Goal: Task Accomplishment & Management: Manage account settings

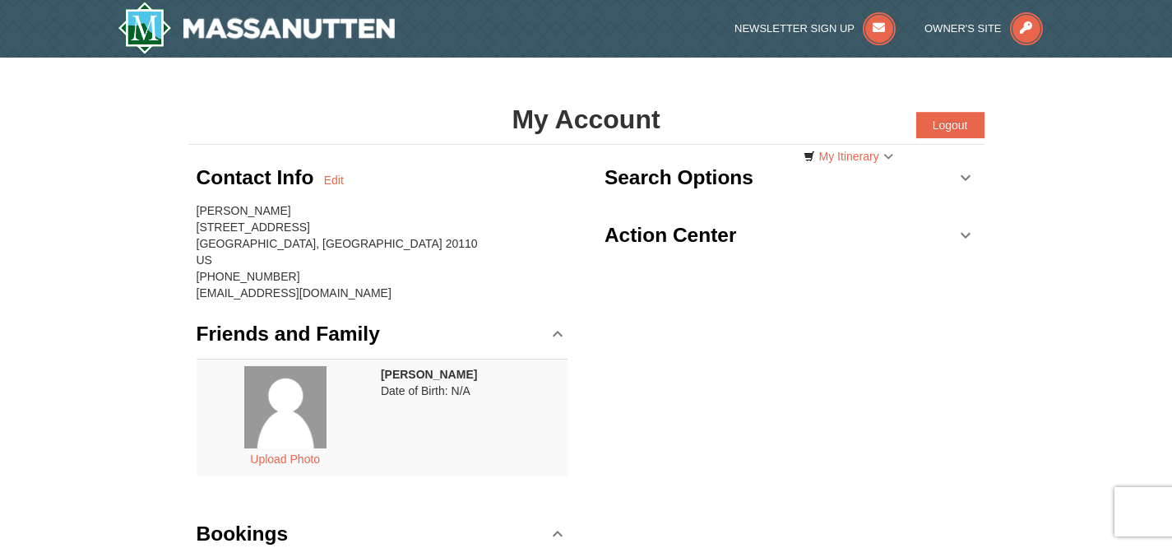
click at [93, 239] on div "× My Account Categories Map List Filter My Itinerary Questions? [PHONE_NUMBER] …" at bounding box center [586, 373] width 1172 height 631
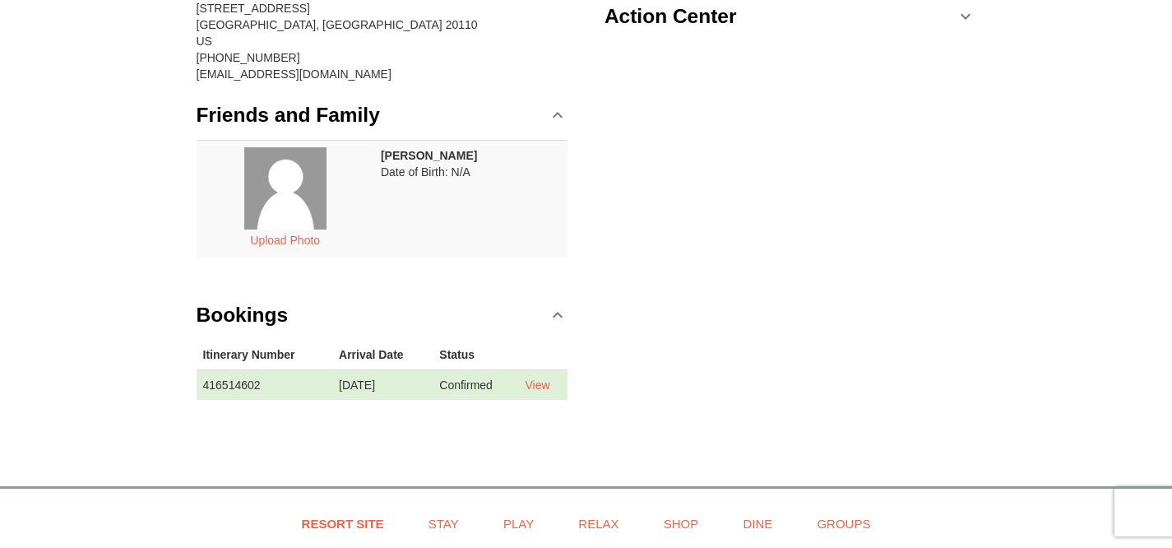
scroll to position [230, 0]
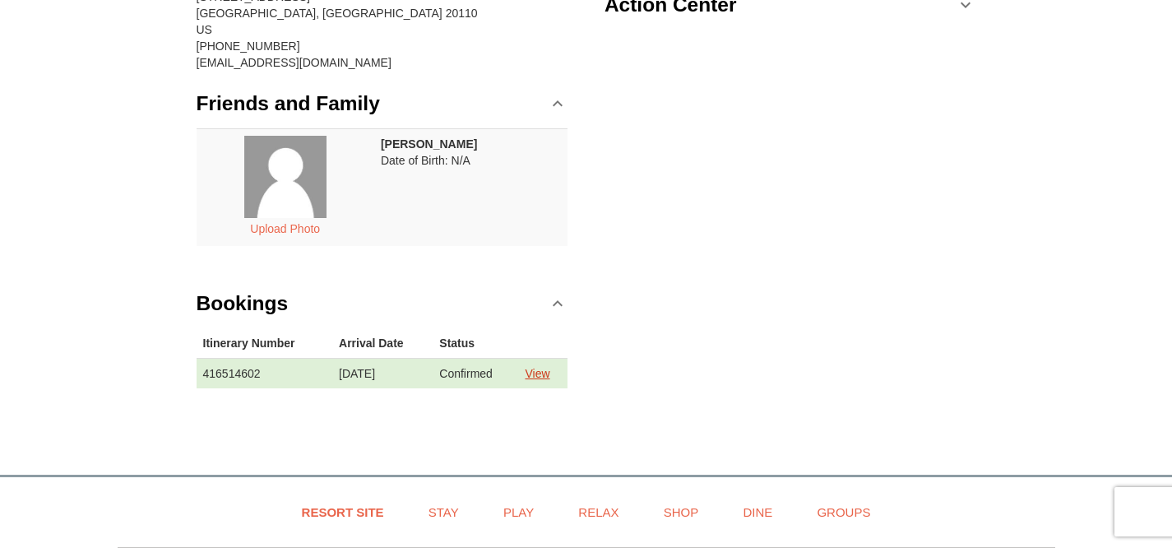
click at [538, 373] on link "View" at bounding box center [537, 373] width 25 height 13
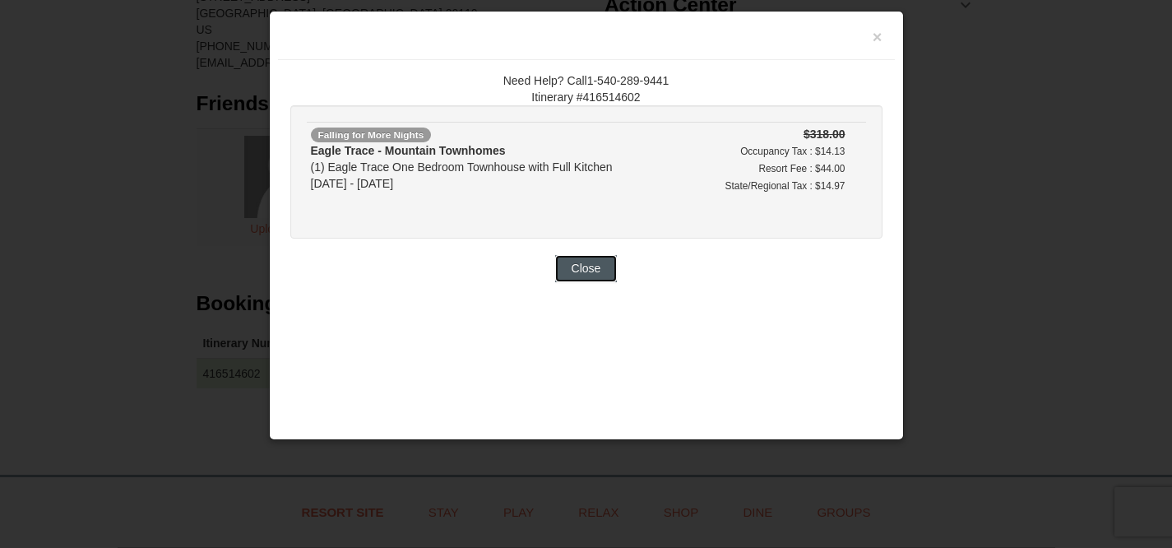
click at [580, 257] on button "Close" at bounding box center [586, 268] width 63 height 26
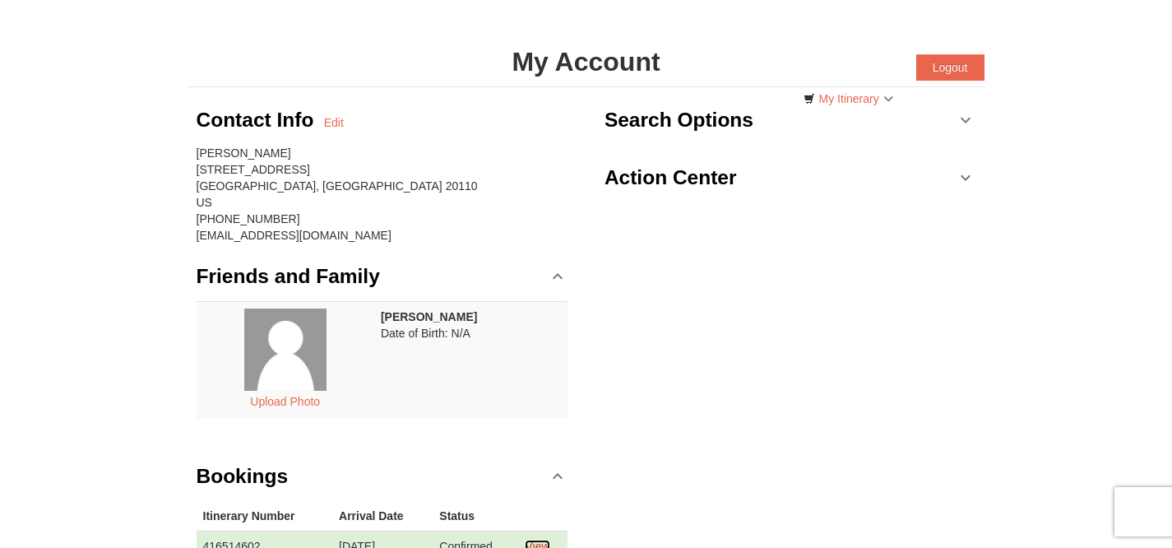
scroll to position [50, 0]
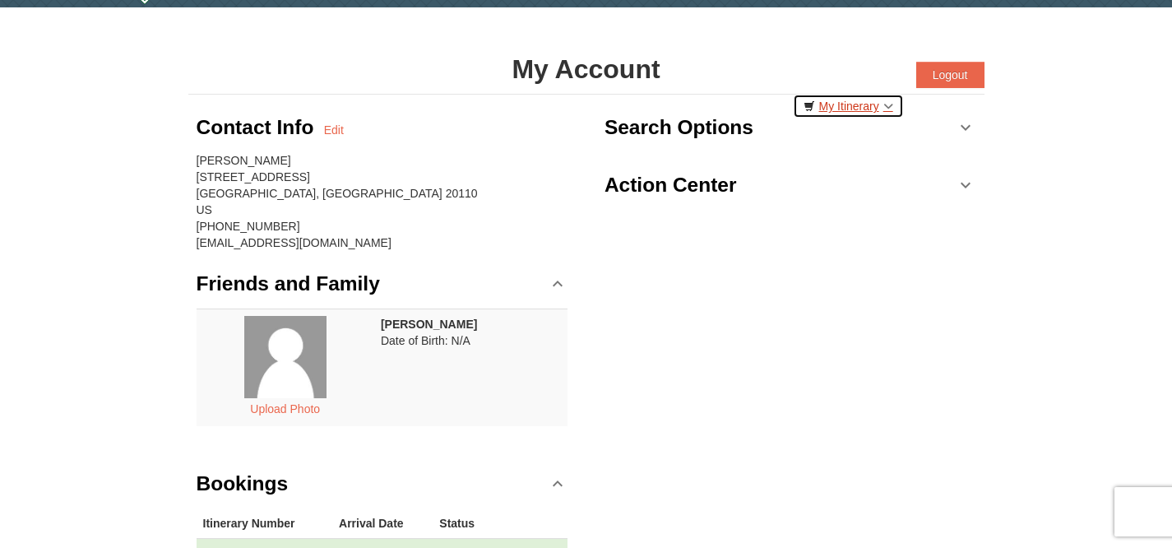
click at [856, 105] on link "My Itinerary" at bounding box center [848, 106] width 111 height 25
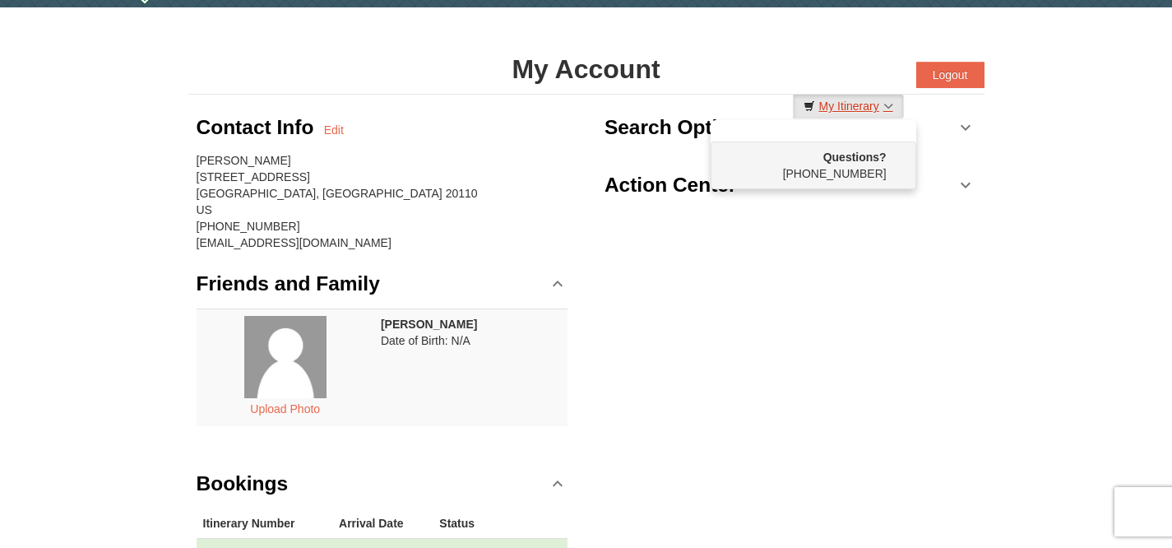
click at [856, 105] on link "My Itinerary" at bounding box center [848, 106] width 111 height 25
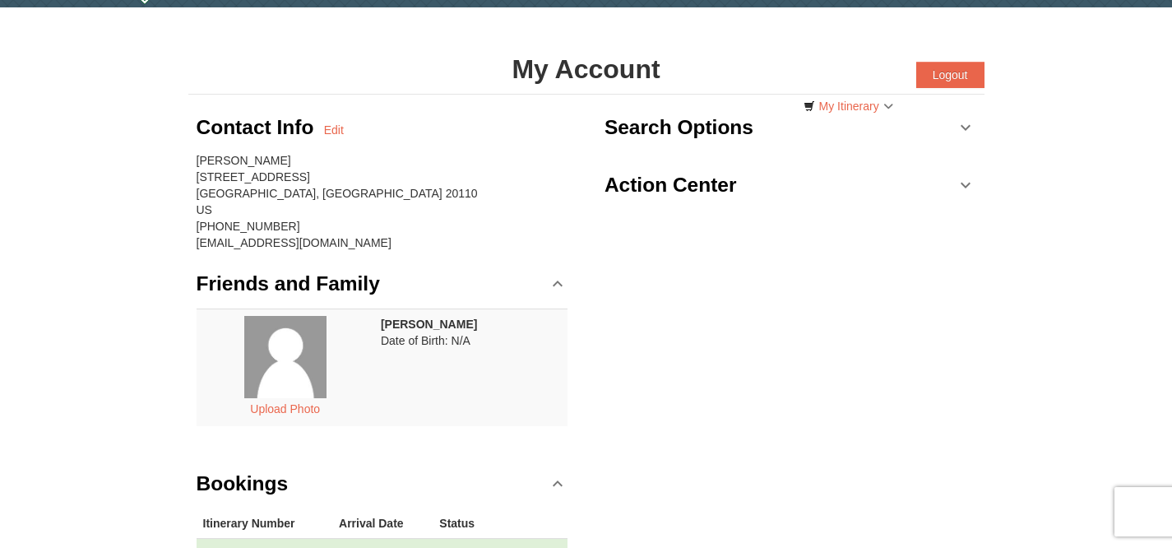
click at [724, 354] on div "Contact Info Edit [PERSON_NAME] [STREET_ADDRESS] [PHONE_NUMBER] [EMAIL_ADDRESS]…" at bounding box center [586, 348] width 796 height 507
click at [432, 49] on div "My Account Categories Map List Filter My Itinerary Questions? [PHONE_NUMBER] Lo…" at bounding box center [586, 69] width 796 height 50
